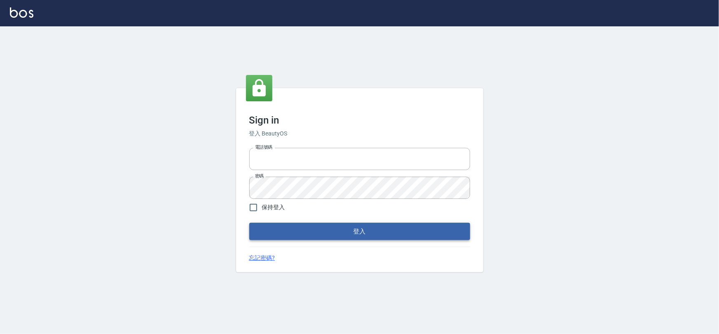
type input "0975575780"
click at [336, 227] on button "登入" at bounding box center [359, 231] width 221 height 17
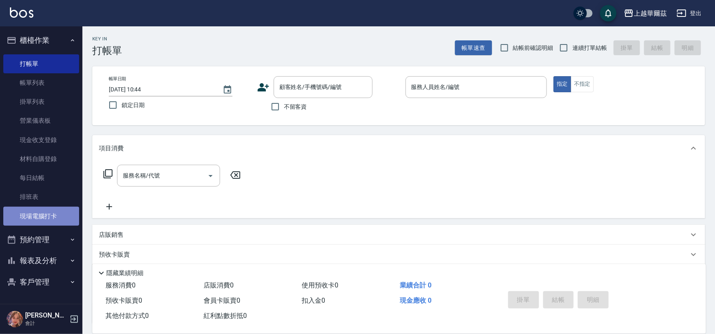
click at [41, 216] on link "現場電腦打卡" at bounding box center [41, 216] width 76 height 19
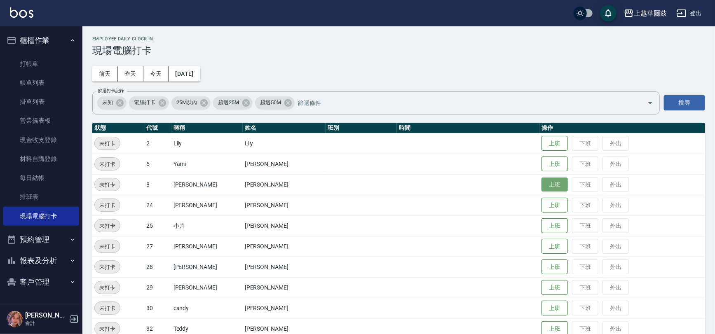
click at [541, 185] on button "上班" at bounding box center [554, 185] width 26 height 14
click at [541, 146] on button "上班" at bounding box center [554, 143] width 26 height 14
